Goal: Information Seeking & Learning: Learn about a topic

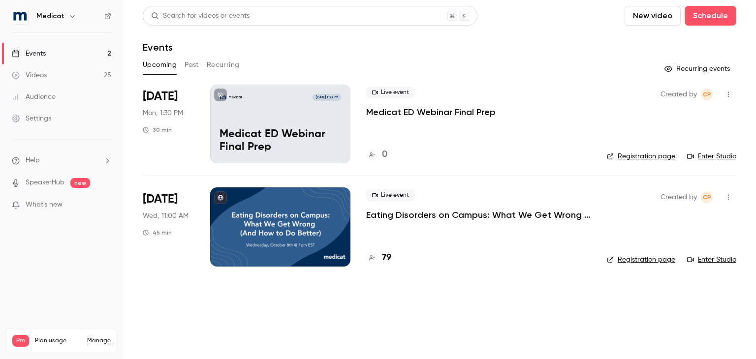
click at [193, 63] on button "Past" at bounding box center [192, 65] width 14 height 16
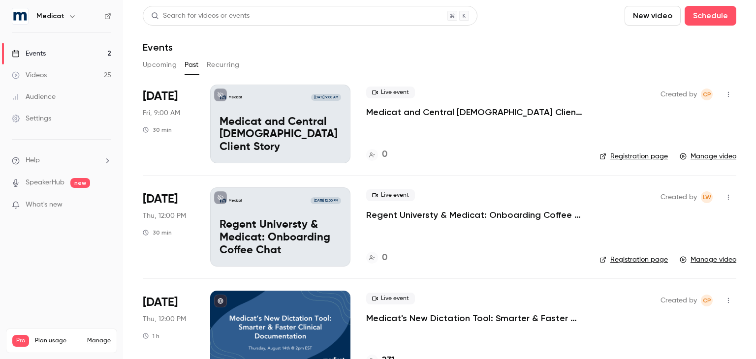
click at [357, 101] on li "[DATE] Fri, 9:00 AM 30 min Medicat [DATE] 9:00 AM Medicat and Central [DEMOGRAP…" at bounding box center [439, 130] width 593 height 91
click at [419, 111] on p "Medicat and Central [DEMOGRAPHIC_DATA] Client Story" at bounding box center [474, 112] width 217 height 12
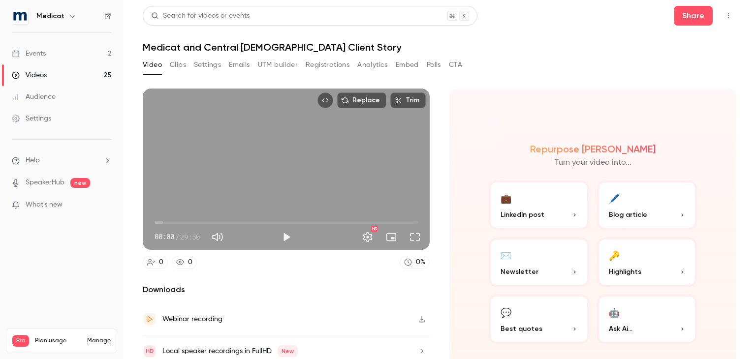
click at [176, 62] on button "Clips" at bounding box center [178, 65] width 16 height 16
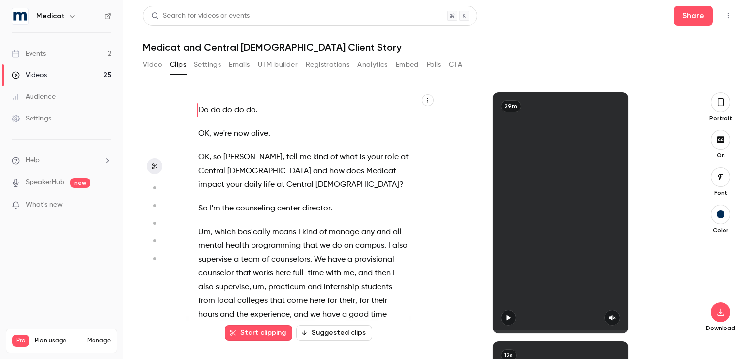
click at [315, 184] on span "[DEMOGRAPHIC_DATA]" at bounding box center [357, 185] width 84 height 14
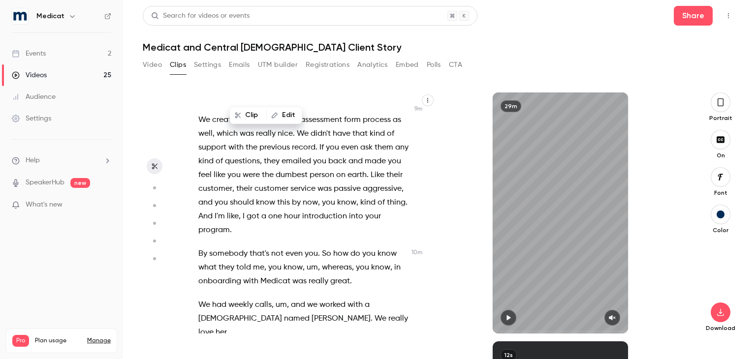
scroll to position [2697, 0]
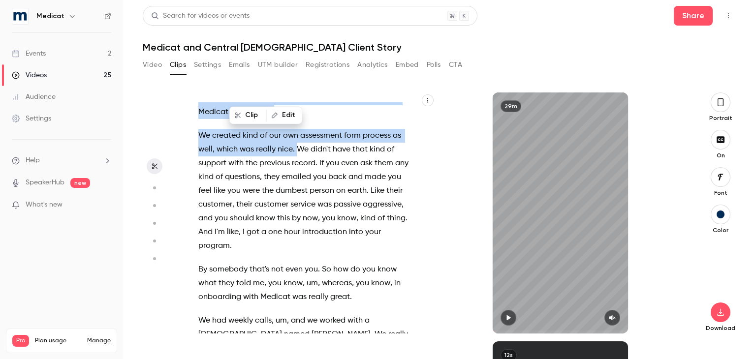
drag, startPoint x: 199, startPoint y: 141, endPoint x: 306, endPoint y: 244, distance: 148.6
click at [306, 244] on div "Do do do do do . OK , we're now alive . OK , so [PERSON_NAME] , tell me kind of…" at bounding box center [308, 217] width 245 height 231
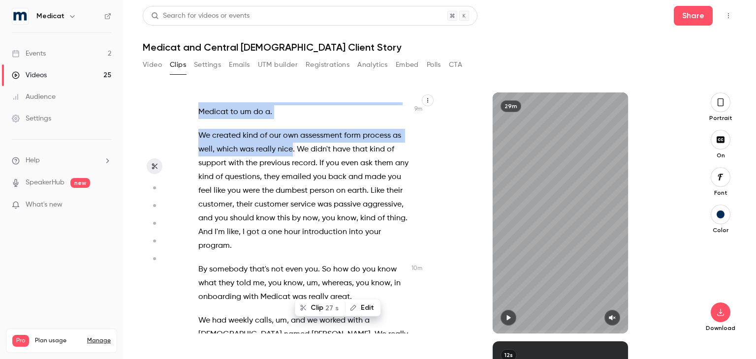
scroll to position [2618, 0]
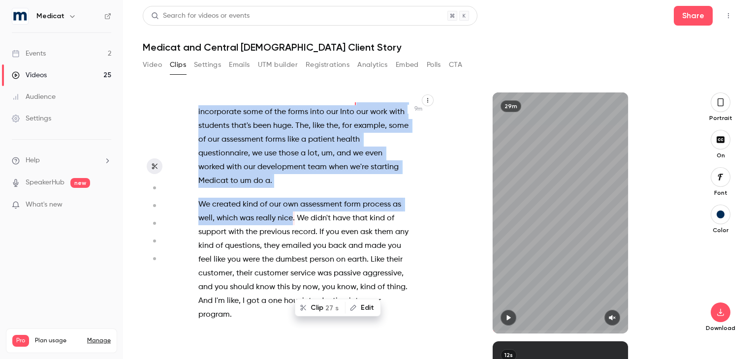
copy div "being able to incorporate some of the forms into our Into our work with student…"
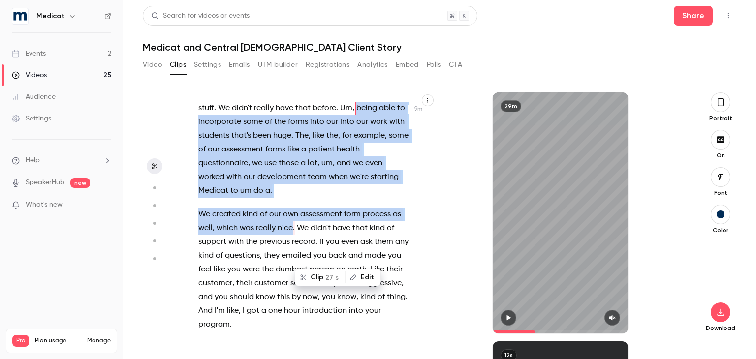
scroll to position [2689, 0]
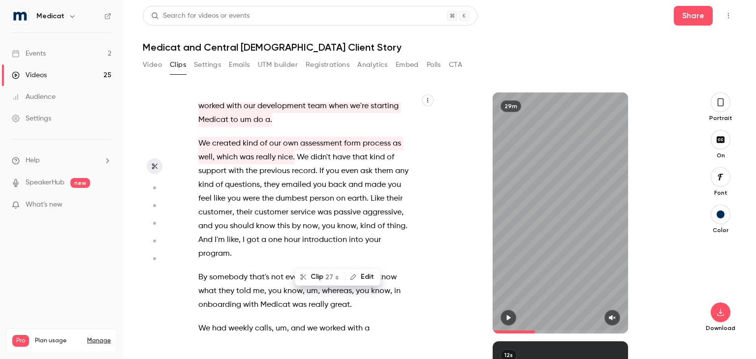
click at [331, 261] on div "Clip 27 s Edit" at bounding box center [342, 276] width 78 height 31
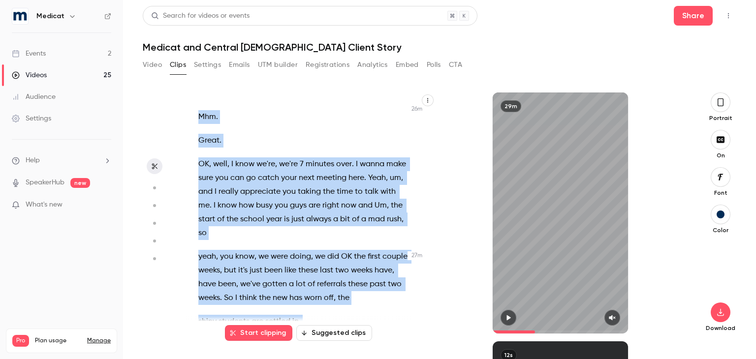
scroll to position [7965, 0]
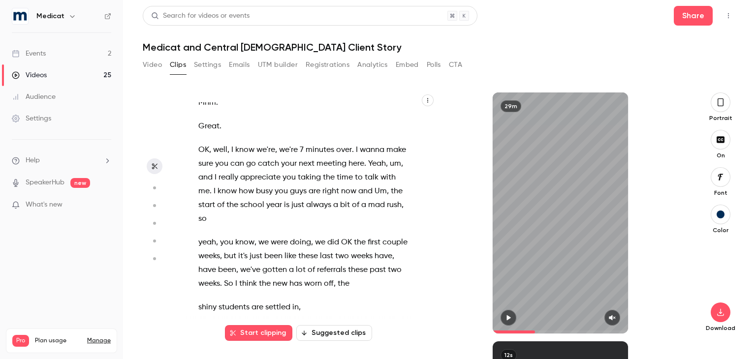
drag, startPoint x: 215, startPoint y: 166, endPoint x: 395, endPoint y: 250, distance: 199.2
click at [395, 250] on div "Do do do do do . OK , we're now alive . OK , so [PERSON_NAME] , tell me kind of…" at bounding box center [308, 217] width 245 height 231
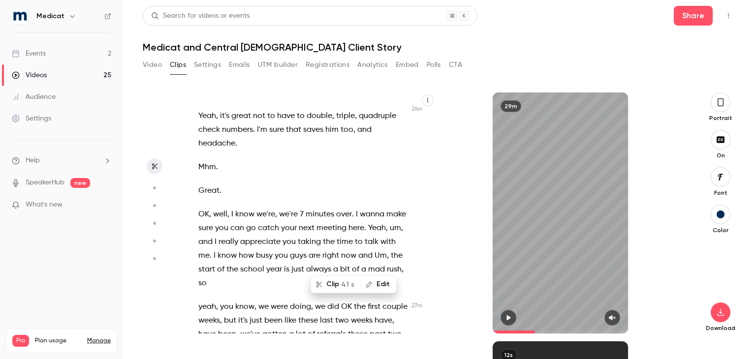
copy div "I have really liked using Medica . Um , it's really helped me here , feel good …"
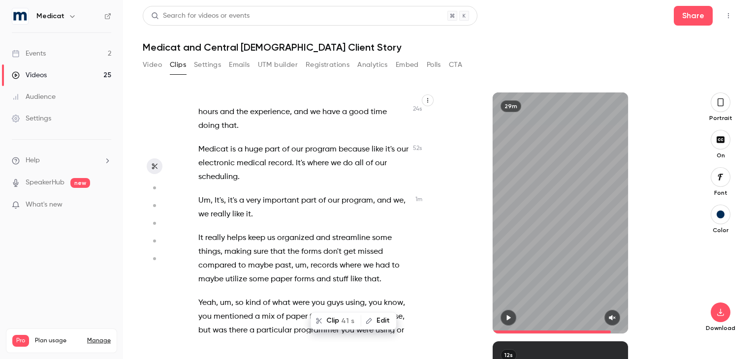
scroll to position [222, 0]
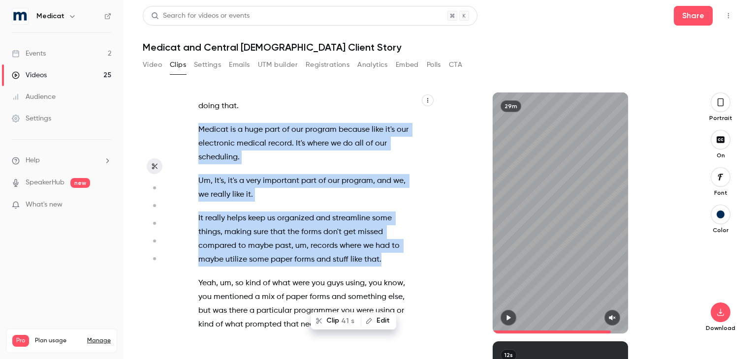
drag, startPoint x: 388, startPoint y: 257, endPoint x: 196, endPoint y: 132, distance: 228.3
click at [196, 132] on div "Do do do do do . OK , we're now alive . OK , so [PERSON_NAME] , tell me kind of…" at bounding box center [308, 217] width 245 height 231
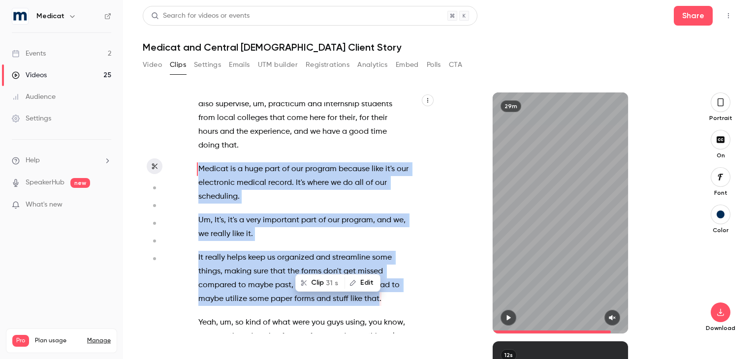
copy div "Medicat is a huge part of our program because like it's our electronic medical …"
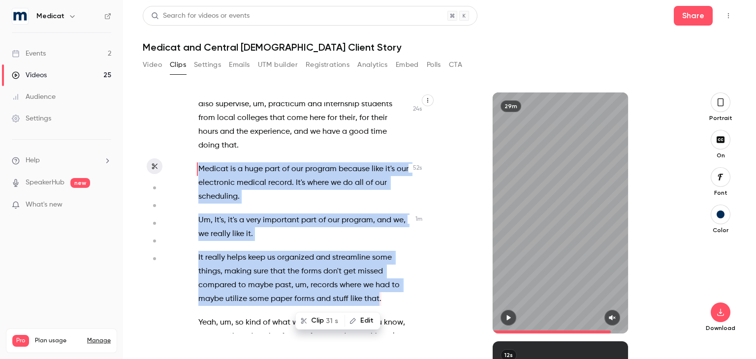
type input "****"
